Goal: Transaction & Acquisition: Purchase product/service

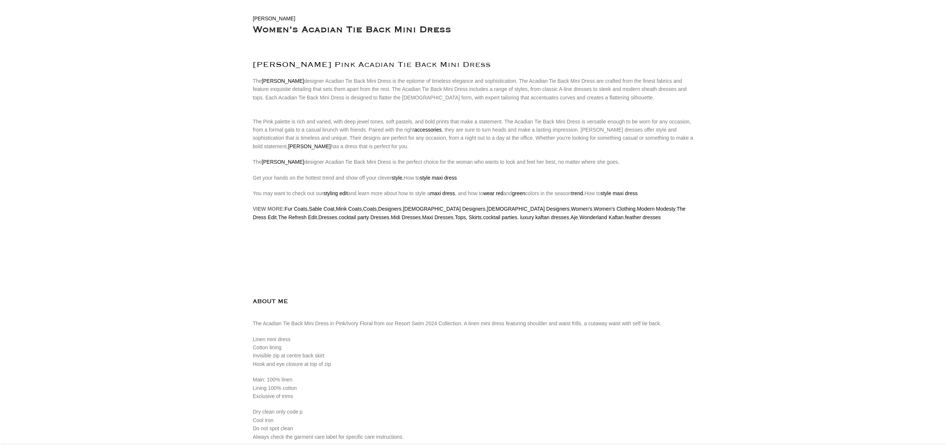
scroll to position [0, 78]
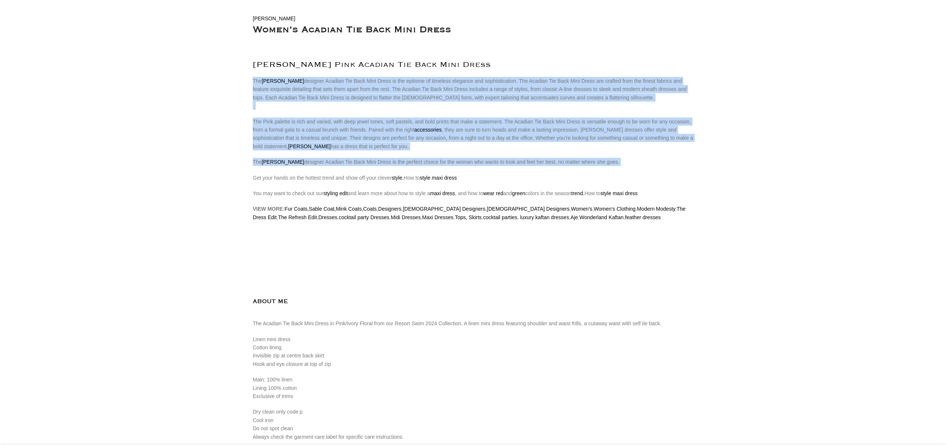
drag, startPoint x: 253, startPoint y: 97, endPoint x: 626, endPoint y: 184, distance: 383.2
click at [626, 184] on div "Description Shipping & Returns [PERSON_NAME] Women’s Acadian Tie Back Mini Dres…" at bounding box center [473, 354] width 452 height 751
copy div "Lor Ipsumdolor sitametc Adipisc Eli Sedd Eius Tempo in utl etdolor ma aliquaen …"
